Goal: Task Accomplishment & Management: Manage account settings

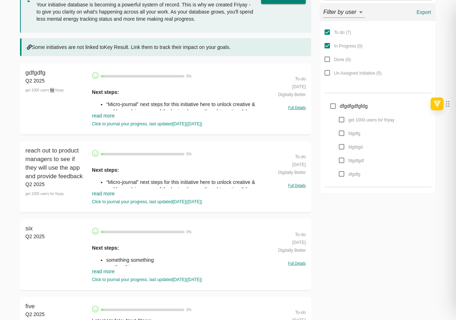
scroll to position [127, 0]
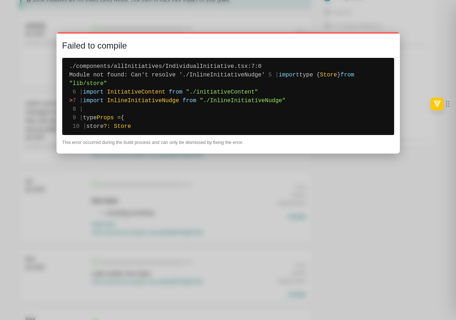
drag, startPoint x: 69, startPoint y: 66, endPoint x: 147, endPoint y: 134, distance: 104.1
click at [147, 134] on pre "./components/allInitiatives/IndividualInitiative.tsx:7:0 Module not found: Can'…" at bounding box center [228, 96] width 332 height 77
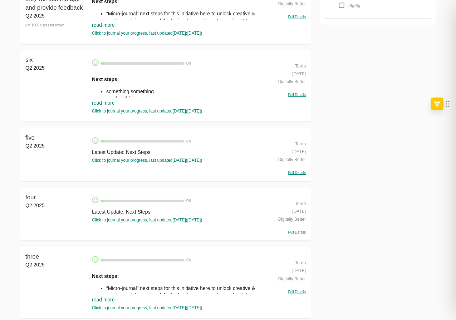
scroll to position [275, 0]
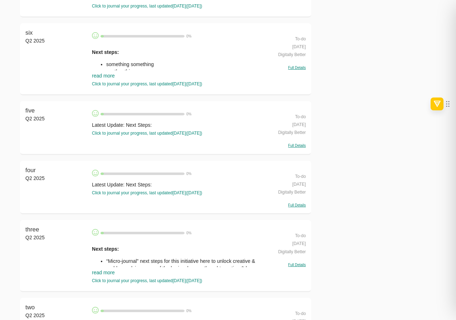
click at [40, 190] on div "four Q2 2025" at bounding box center [56, 187] width 63 height 42
click at [34, 204] on div "four Q2 2025" at bounding box center [56, 187] width 63 height 42
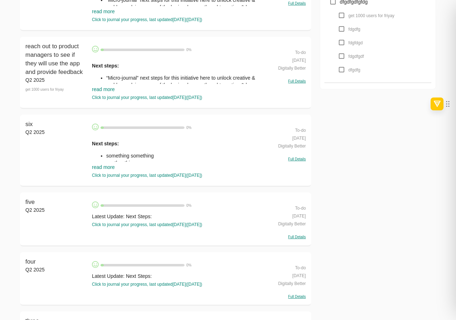
scroll to position [187, 0]
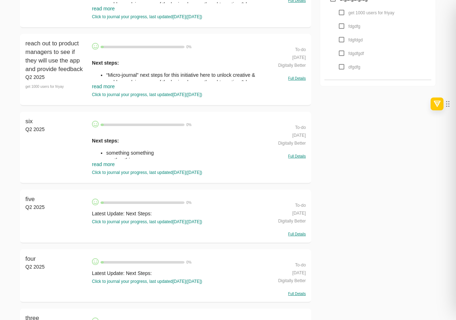
click at [44, 86] on div "get 1000 users for friyay" at bounding box center [56, 87] width 63 height 12
click at [43, 157] on div "six Q2 2025" at bounding box center [56, 147] width 63 height 60
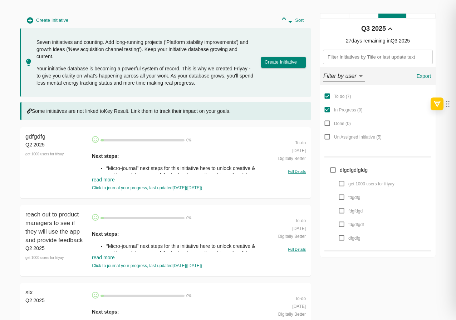
scroll to position [0, 0]
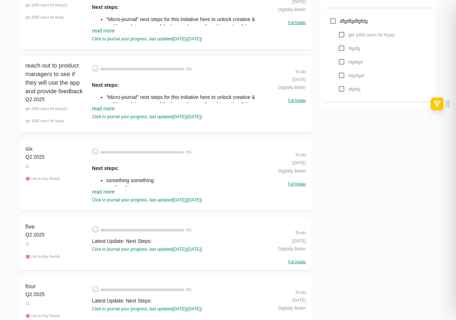
scroll to position [232, 0]
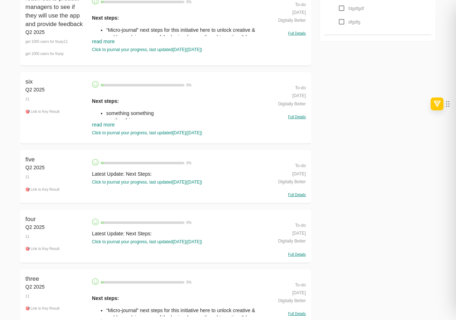
click at [46, 110] on div "🎯 Link to Key Result" at bounding box center [56, 112] width 63 height 12
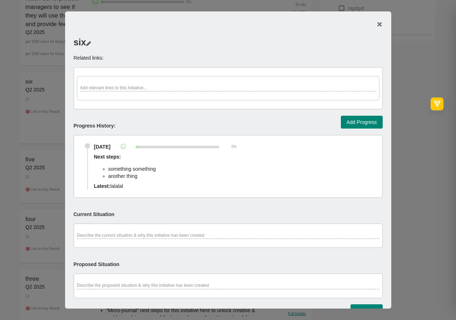
scroll to position [216, 0]
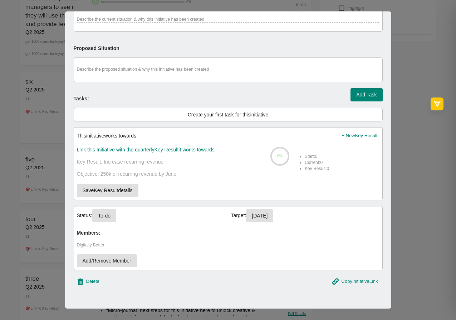
click at [53, 170] on div at bounding box center [228, 160] width 456 height 320
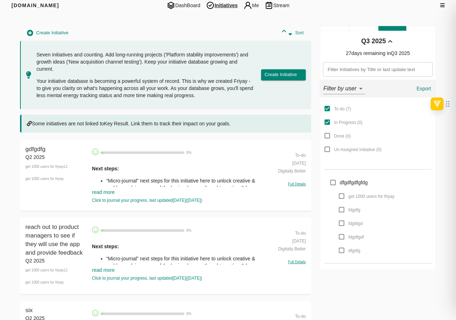
scroll to position [232, 0]
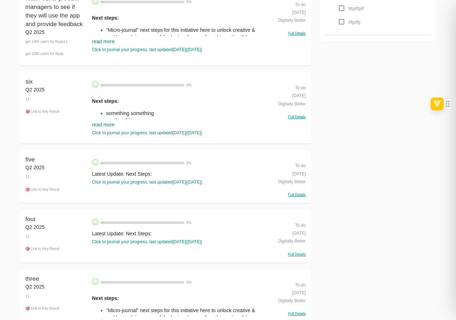
click at [52, 53] on div "get 1000 users for friyay" at bounding box center [56, 54] width 63 height 12
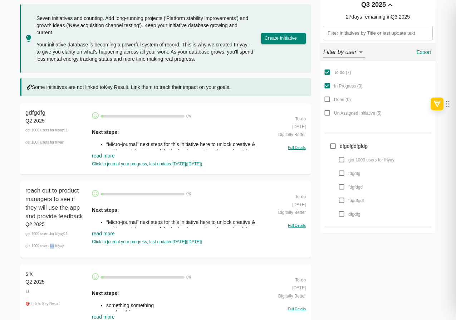
scroll to position [0, 0]
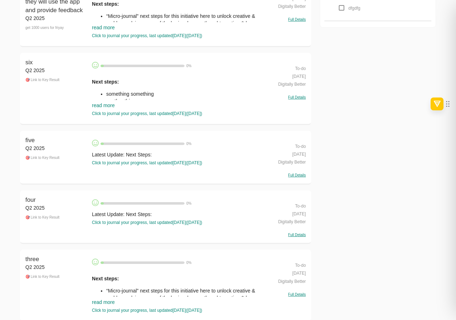
scroll to position [259, 0]
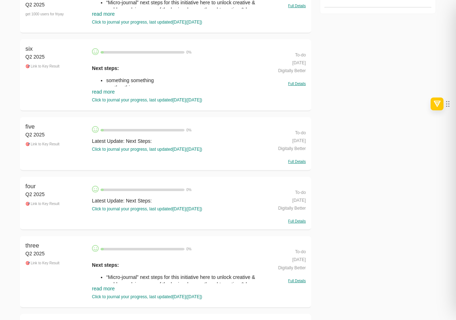
click at [55, 141] on div "🎯 Link to Key Result" at bounding box center [56, 144] width 63 height 12
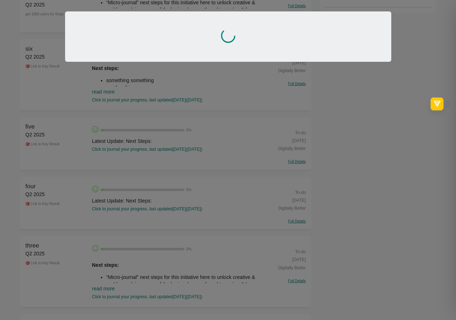
click at [72, 165] on div at bounding box center [228, 160] width 456 height 320
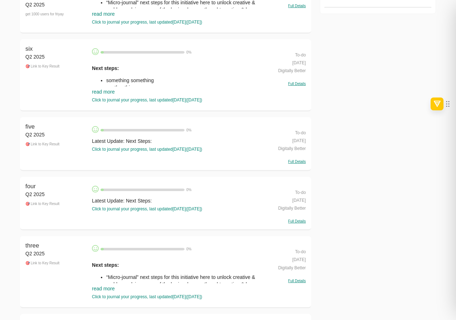
click at [49, 136] on div "Q2 2025" at bounding box center [56, 134] width 63 height 7
click at [49, 141] on div "🎯 Link to Key Result" at bounding box center [56, 144] width 63 height 12
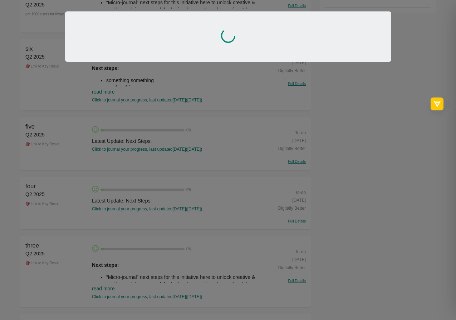
scroll to position [3, 0]
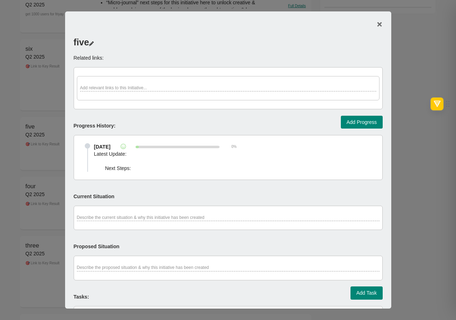
click at [49, 141] on div at bounding box center [228, 160] width 456 height 320
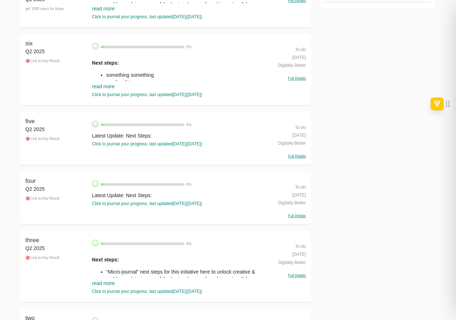
scroll to position [263, 0]
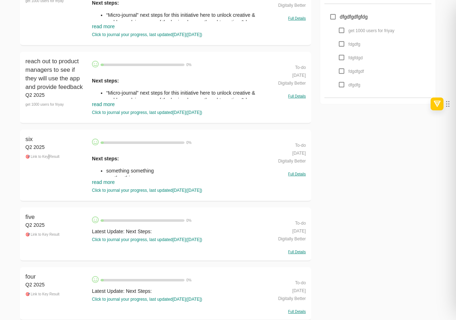
scroll to position [169, 0]
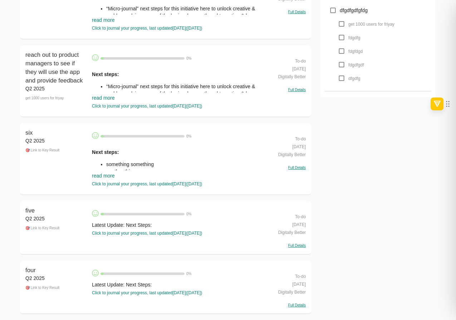
scroll to position [191, 0]
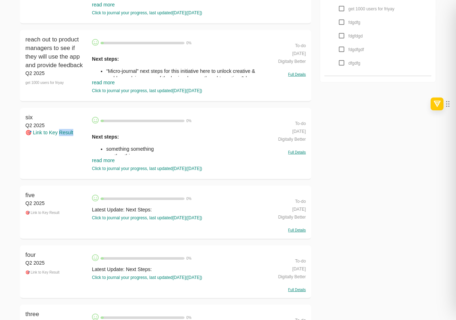
click at [63, 132] on div "🎯 Link to Key Result" at bounding box center [56, 132] width 63 height 7
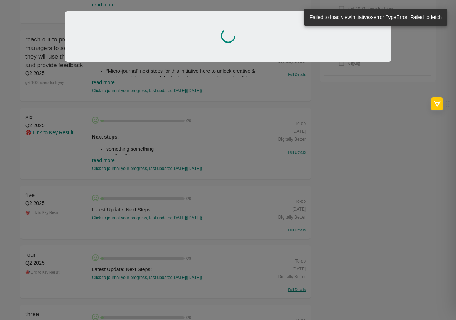
click at [58, 160] on div at bounding box center [228, 160] width 456 height 320
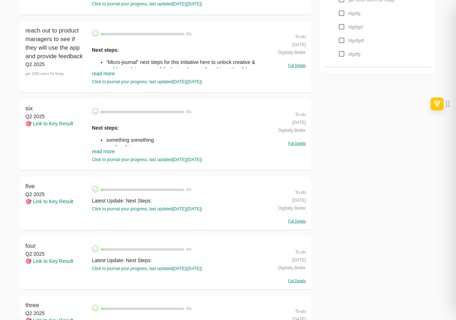
scroll to position [200, 0]
click at [60, 199] on div "🎯 Link to Key Result" at bounding box center [56, 201] width 63 height 7
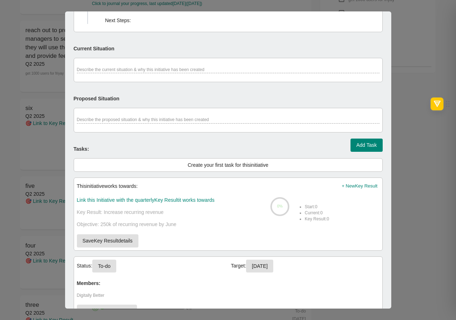
scroll to position [198, 0]
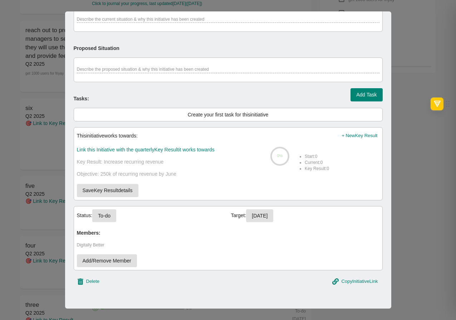
click at [47, 247] on div at bounding box center [228, 160] width 456 height 320
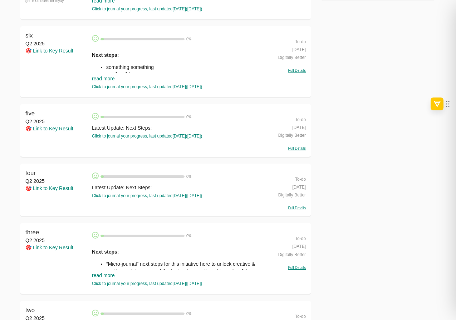
scroll to position [278, 0]
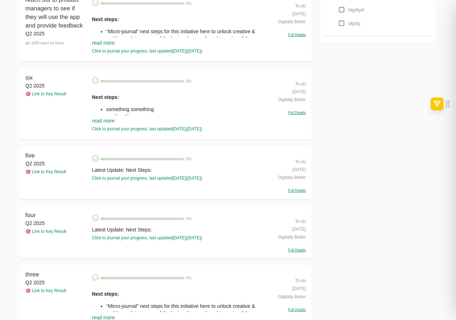
scroll to position [233, 0]
